Goal: Information Seeking & Learning: Learn about a topic

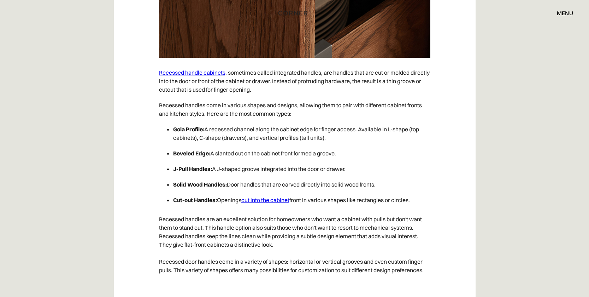
scroll to position [1818, 0]
click at [272, 200] on link "cut into the cabinet" at bounding box center [266, 199] width 48 height 7
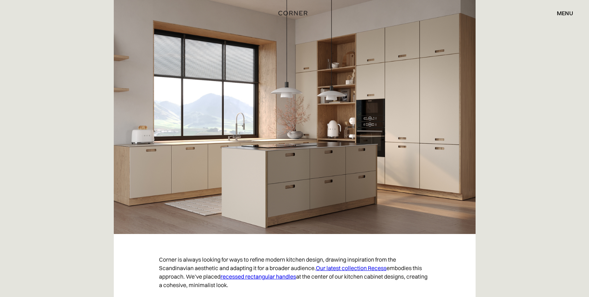
scroll to position [253, 0]
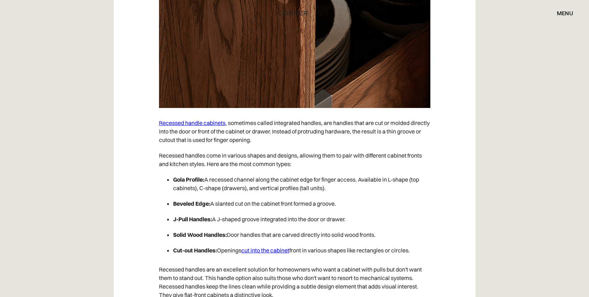
scroll to position [1769, 0]
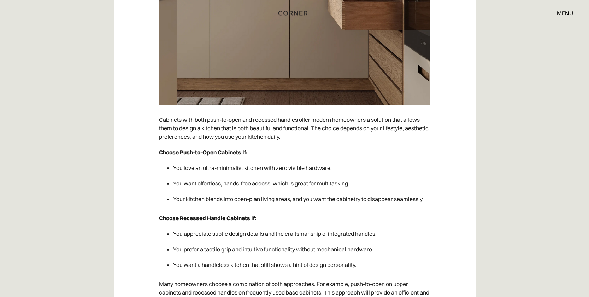
scroll to position [2906, 0]
